Goal: Task Accomplishment & Management: Use online tool/utility

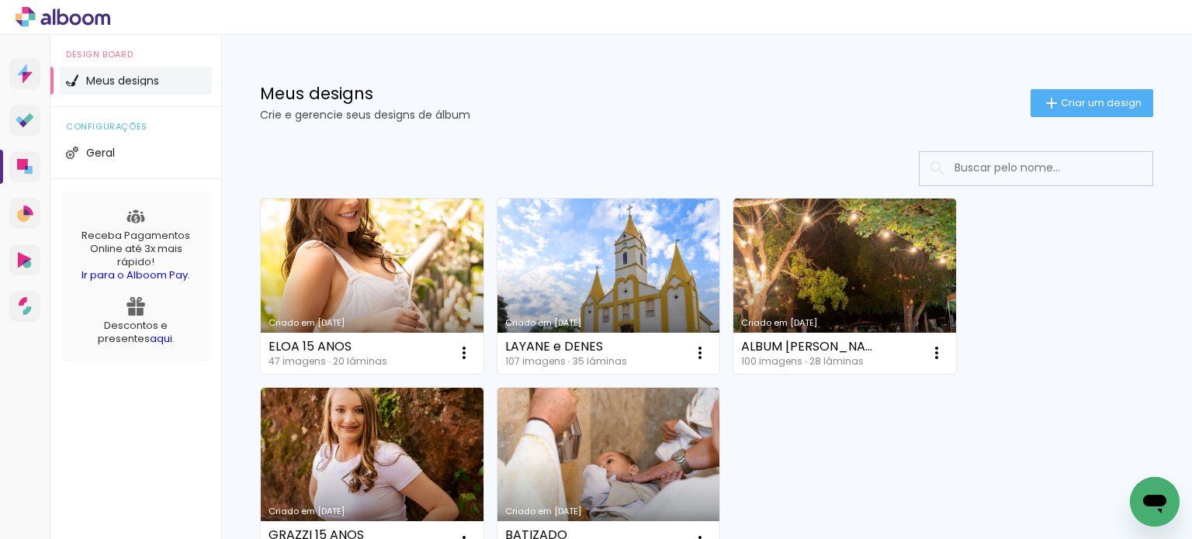
click at [435, 275] on link "Criado em [DATE]" at bounding box center [372, 286] width 223 height 175
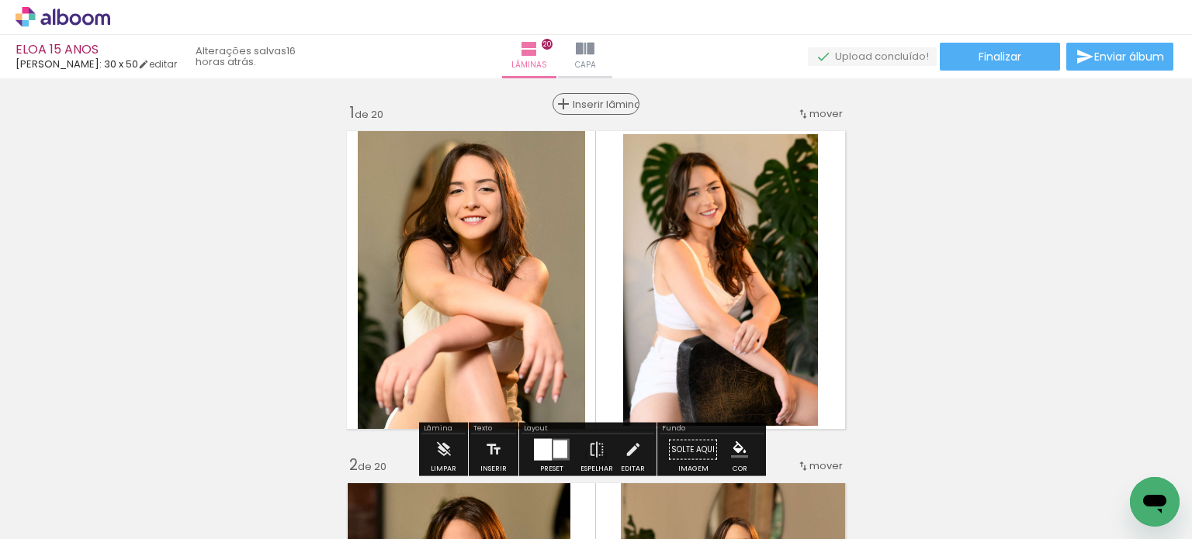
click at [603, 99] on span "Inserir lâmina" at bounding box center [602, 104] width 61 height 10
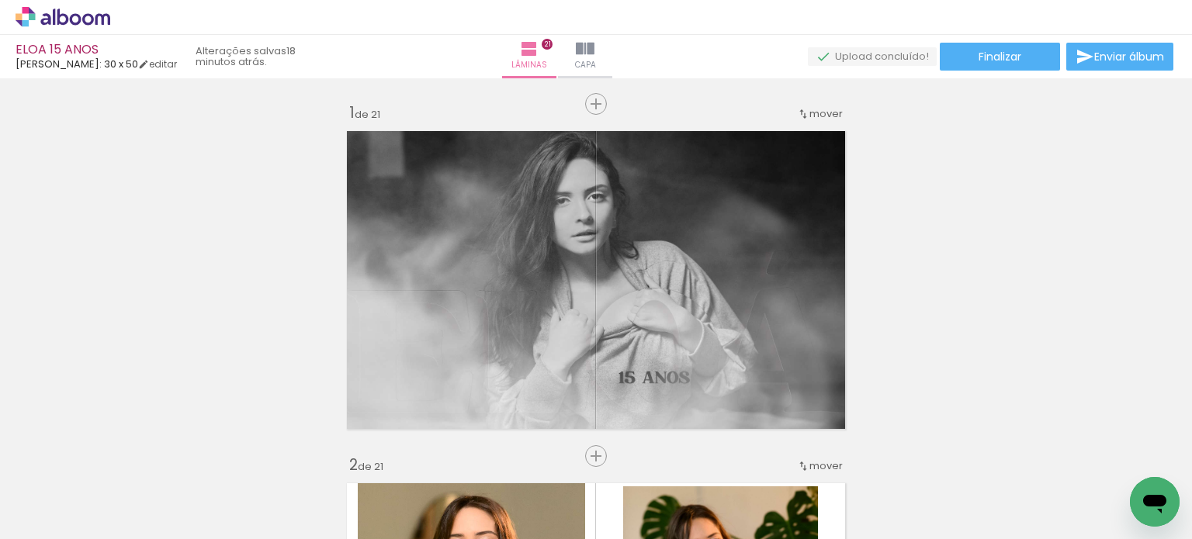
scroll to position [0, 3110]
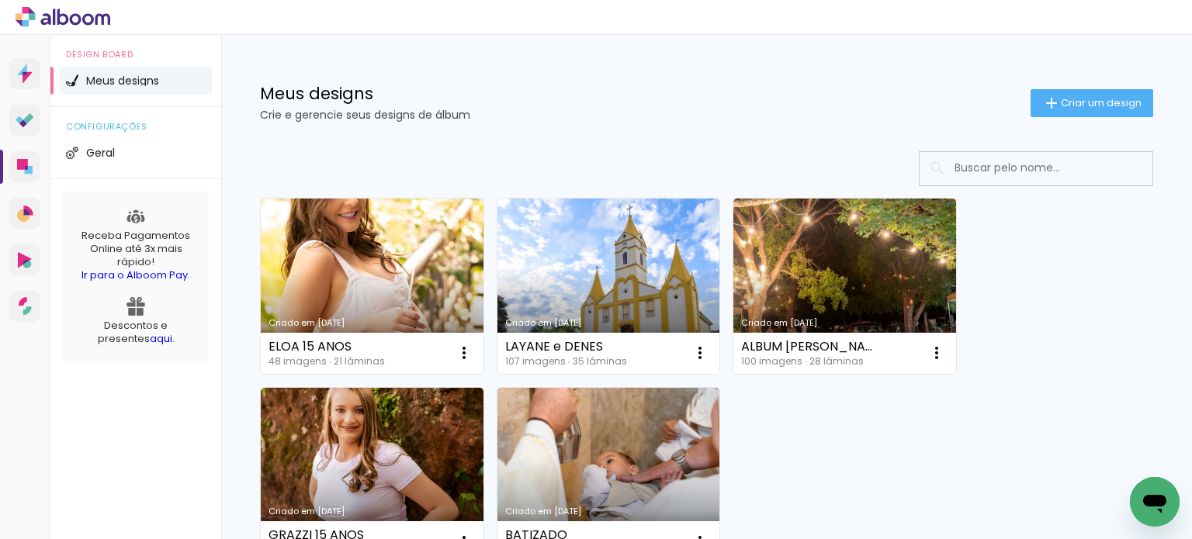
click at [395, 291] on link "Criado em [DATE]" at bounding box center [372, 286] width 223 height 175
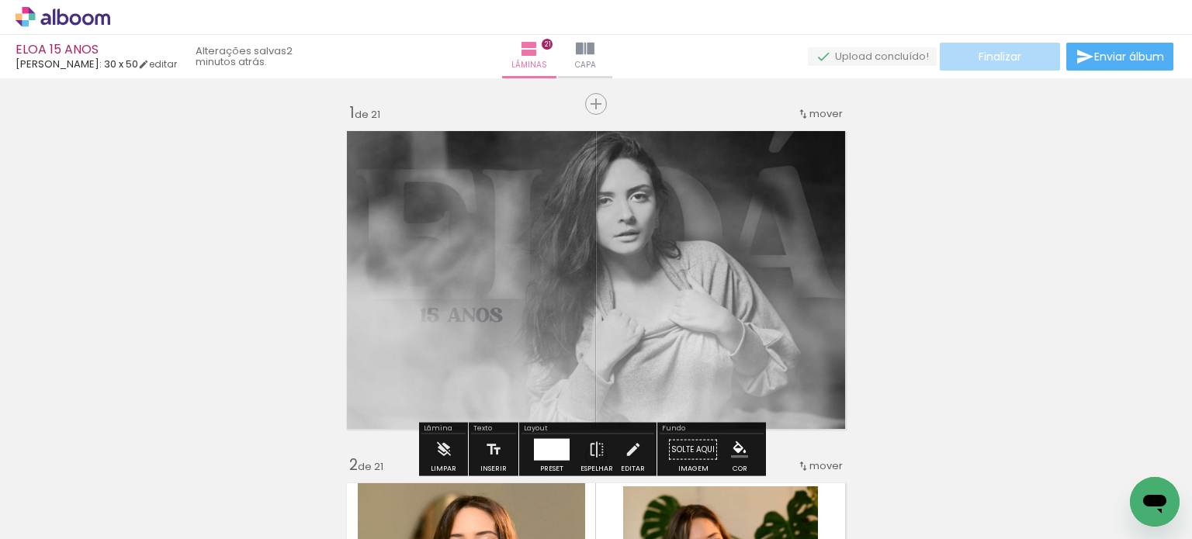
click at [1000, 57] on span "Finalizar" at bounding box center [999, 56] width 43 height 11
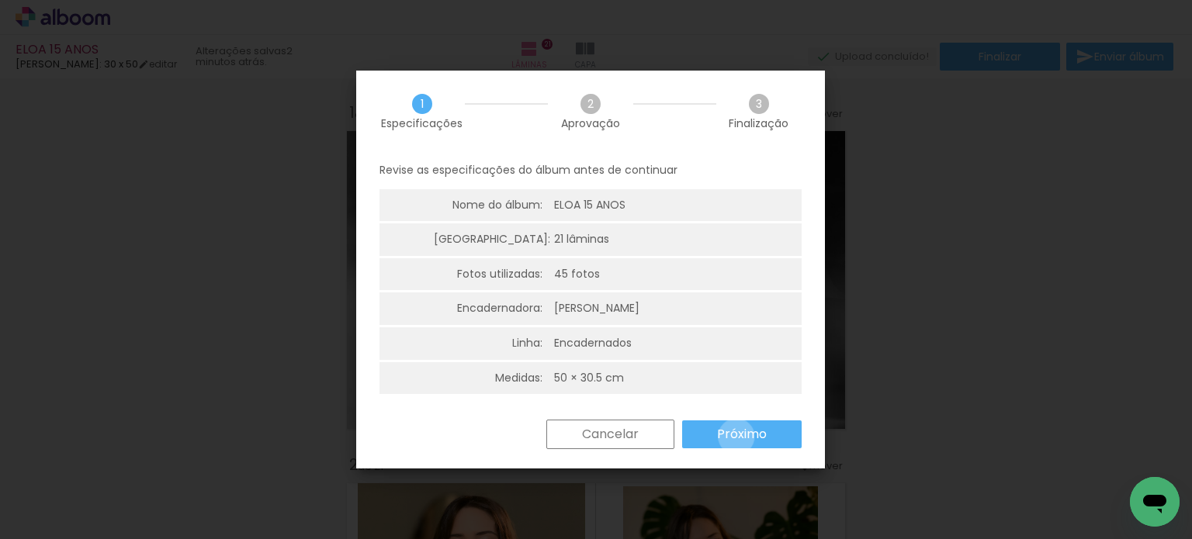
click at [0, 0] on slot "Próximo" at bounding box center [0, 0] width 0 height 0
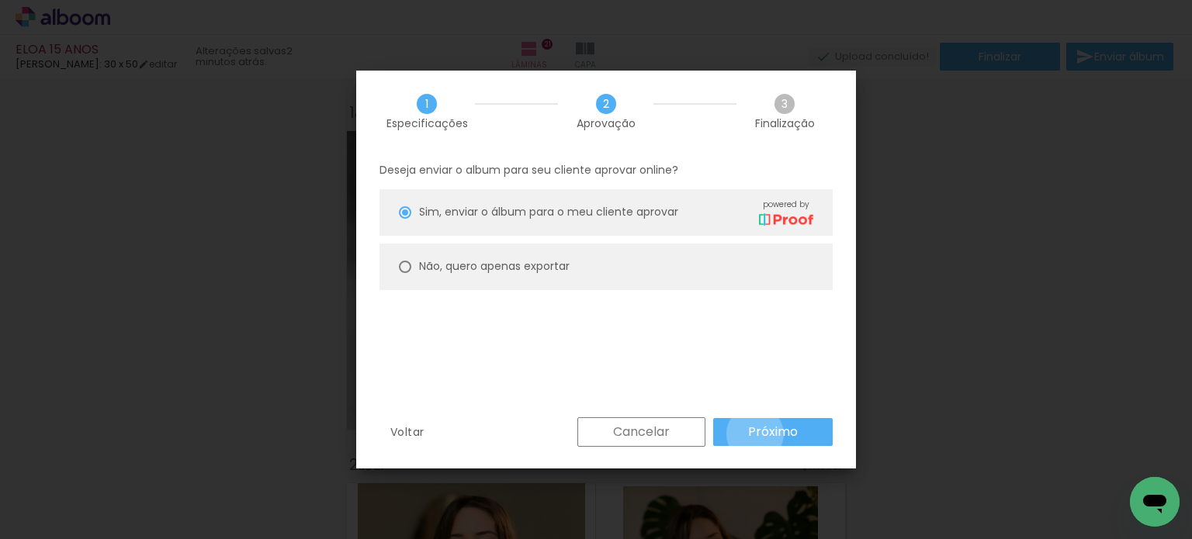
click at [0, 0] on slot "Próximo" at bounding box center [0, 0] width 0 height 0
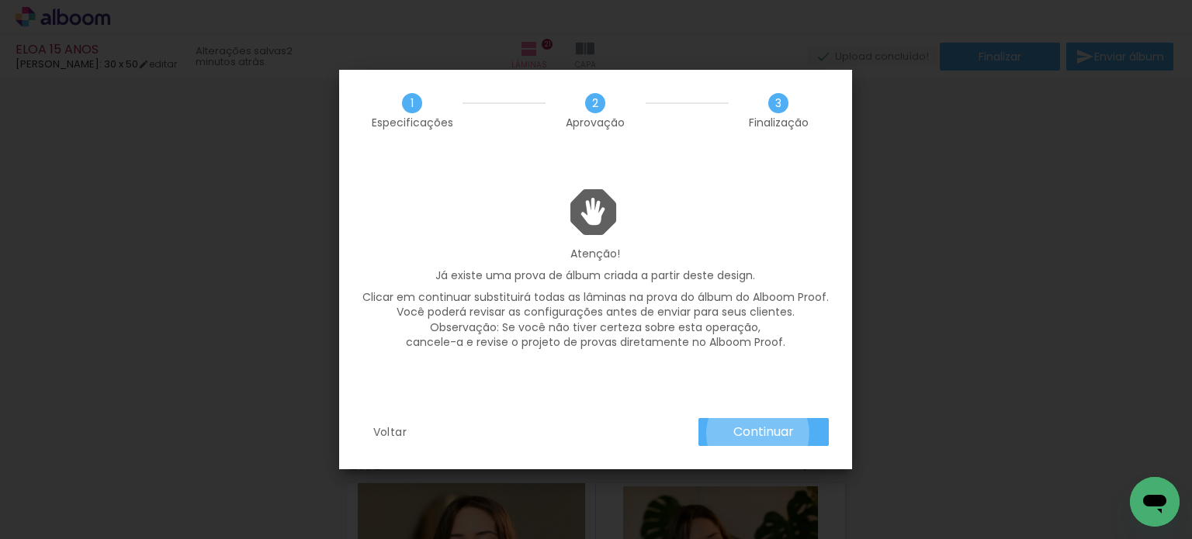
click at [0, 0] on slot "Continuar" at bounding box center [0, 0] width 0 height 0
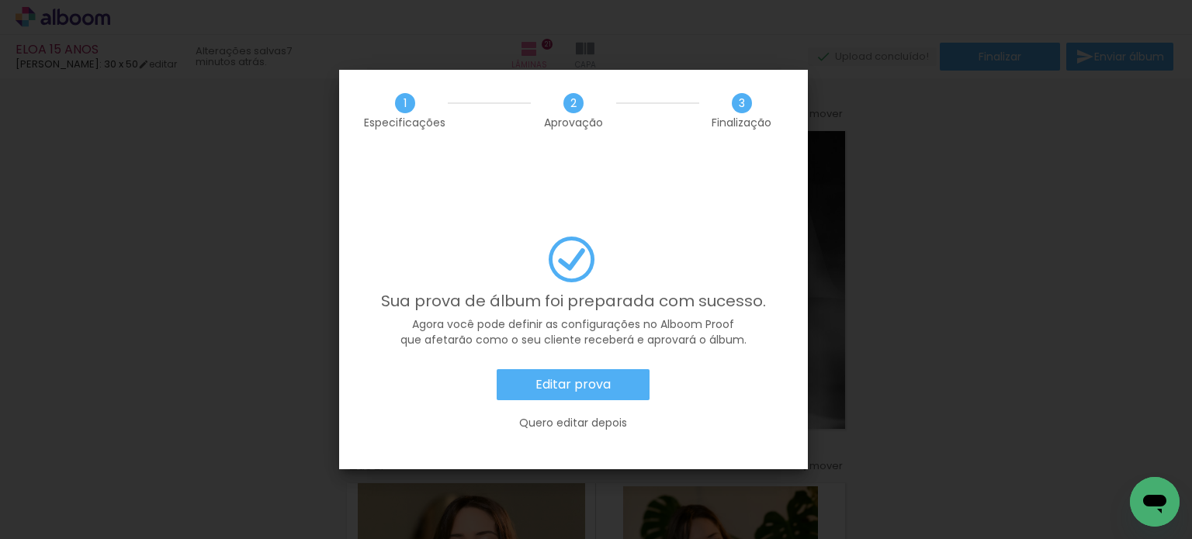
click at [626, 369] on paper-button "Editar prova" at bounding box center [572, 384] width 153 height 31
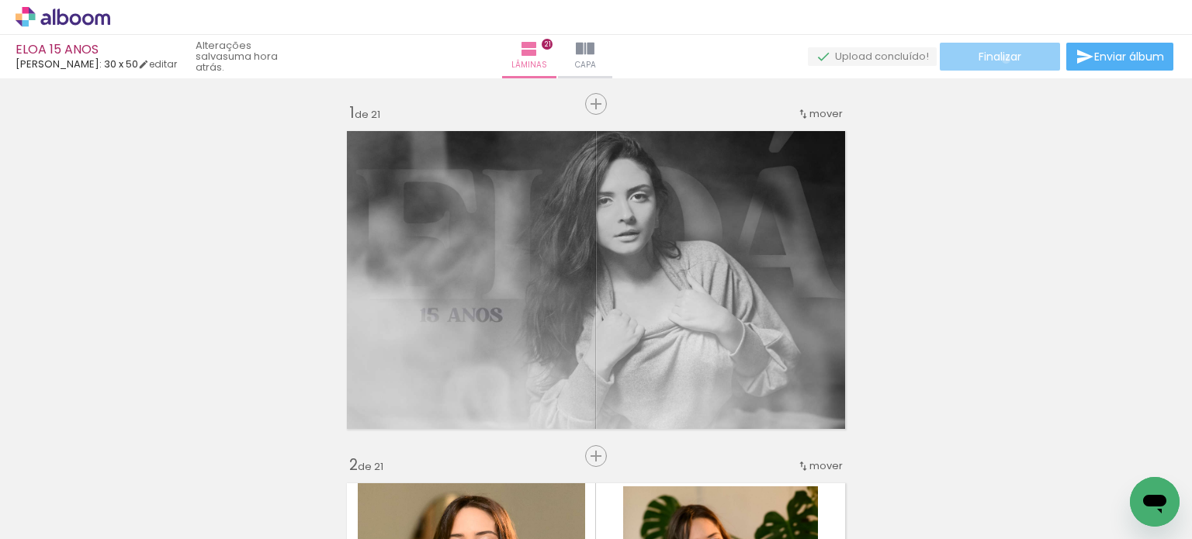
click at [1000, 59] on span "Finalizar" at bounding box center [999, 56] width 43 height 11
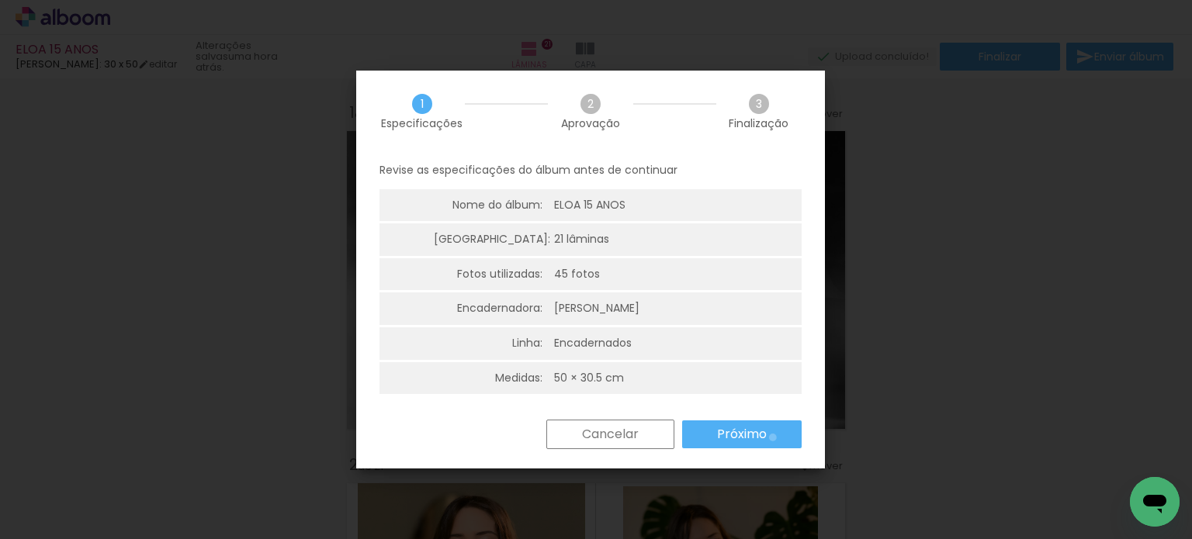
click at [772, 438] on paper-button "Próximo" at bounding box center [741, 434] width 119 height 28
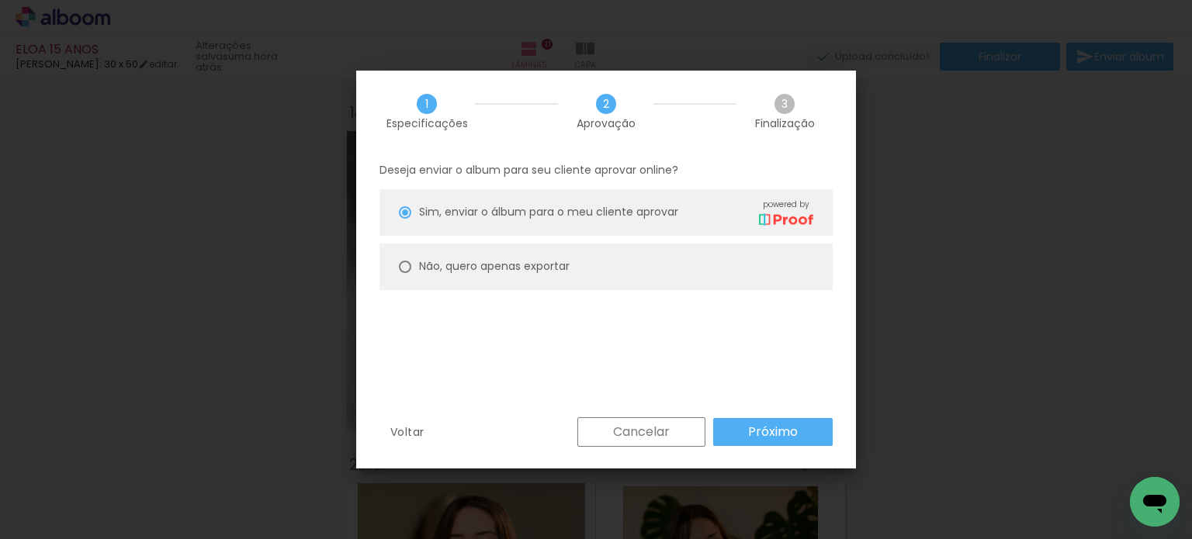
click at [635, 275] on paper-radio-button "Não, quero apenas exportar" at bounding box center [605, 267] width 453 height 47
type paper-radio-button "on"
click at [0, 0] on slot "Próximo" at bounding box center [0, 0] width 0 height 0
type input "Alta, 300 DPI"
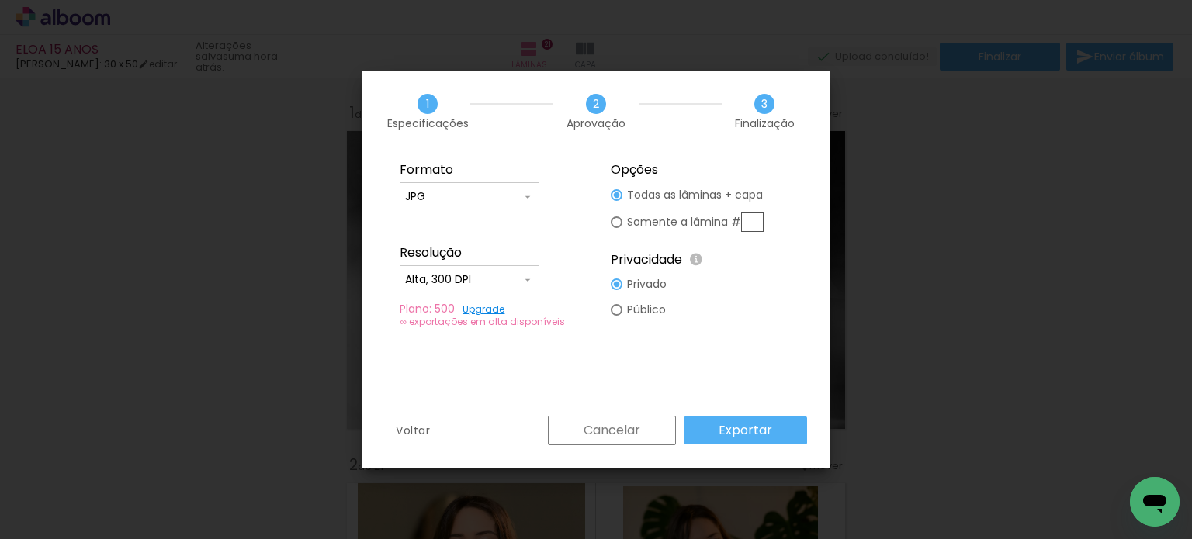
click at [0, 0] on slot "Exportar" at bounding box center [0, 0] width 0 height 0
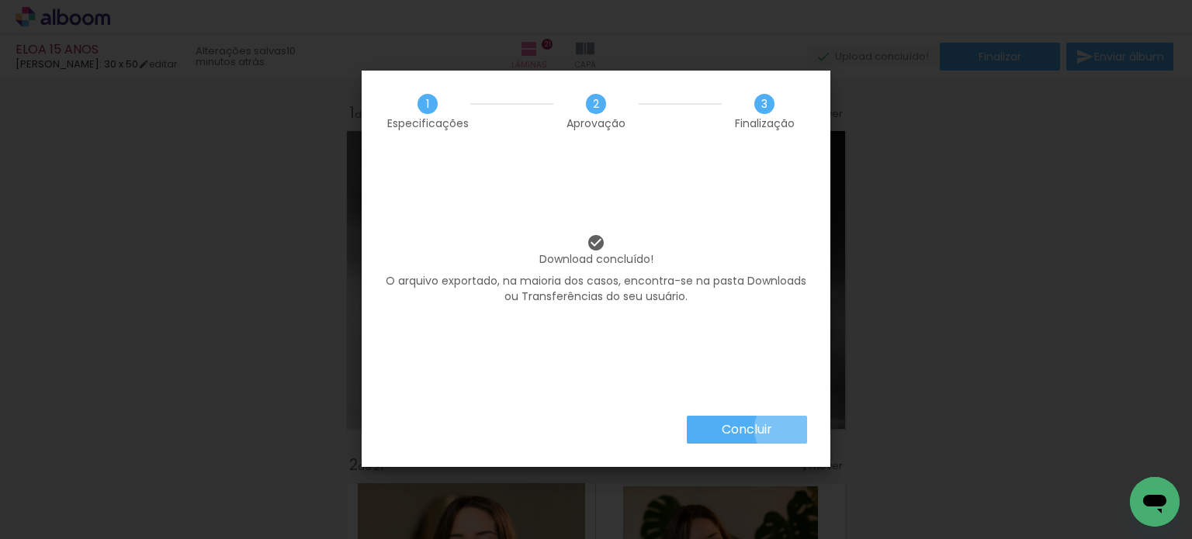
click at [784, 429] on paper-button "Concluir" at bounding box center [747, 430] width 120 height 28
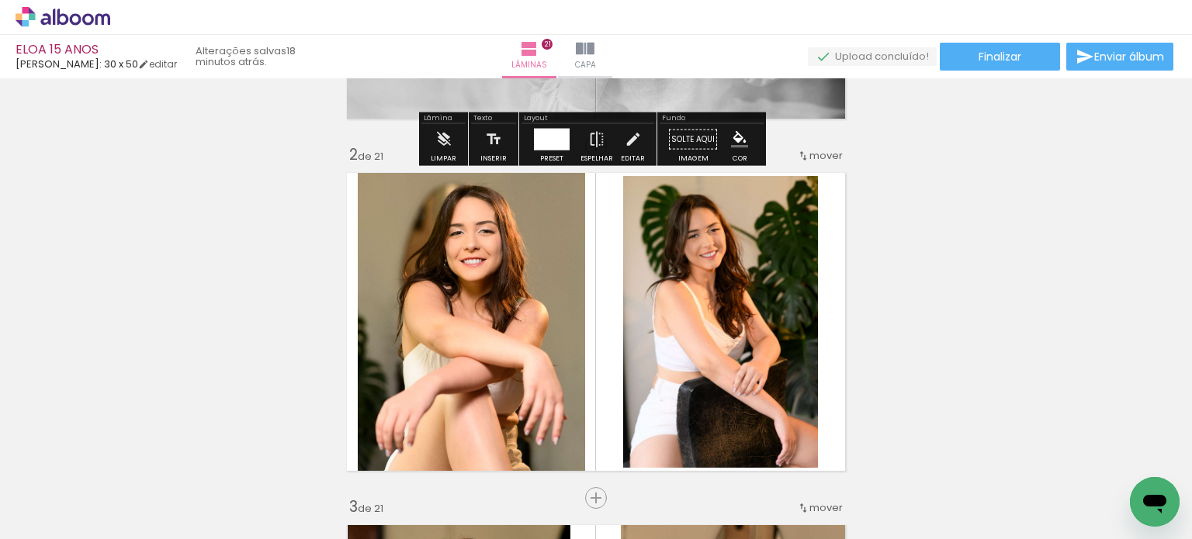
scroll to position [372, 0]
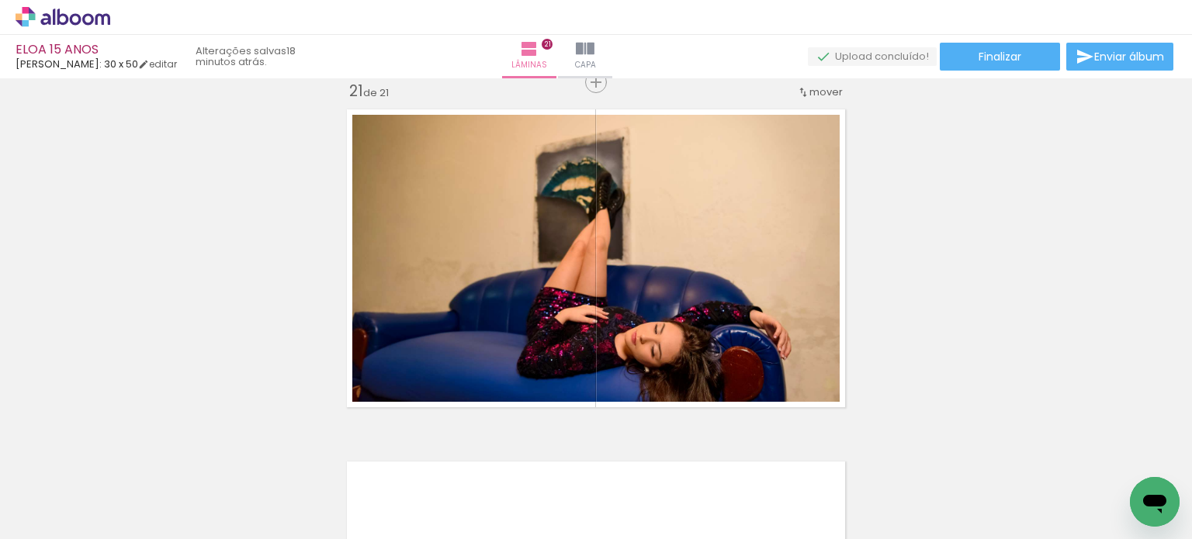
drag, startPoint x: 1187, startPoint y: 220, endPoint x: 25, endPoint y: 0, distance: 1182.6
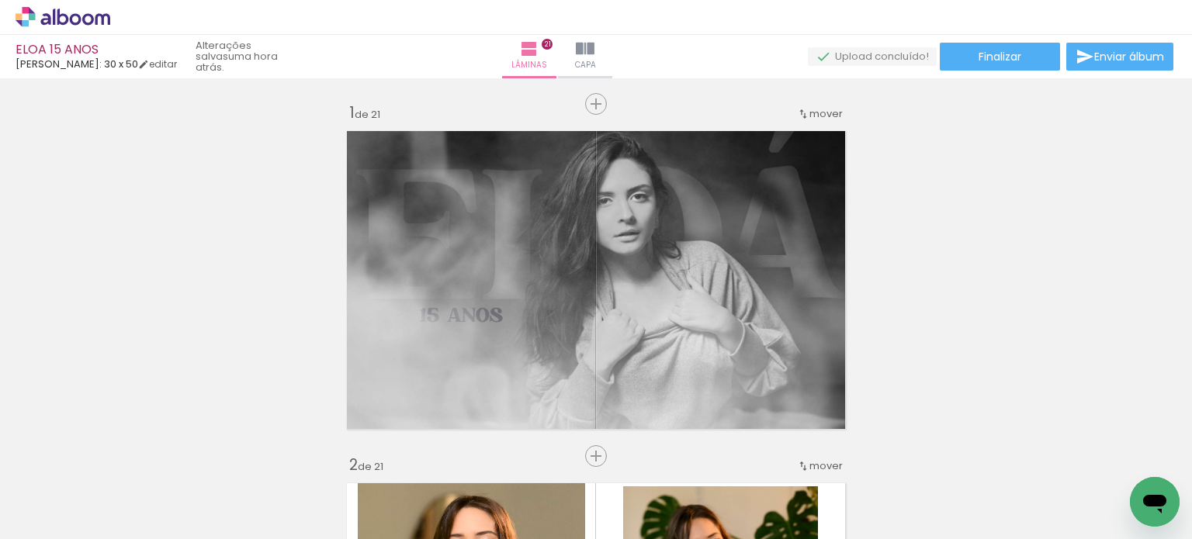
scroll to position [7055, 0]
